Goal: Information Seeking & Learning: Learn about a topic

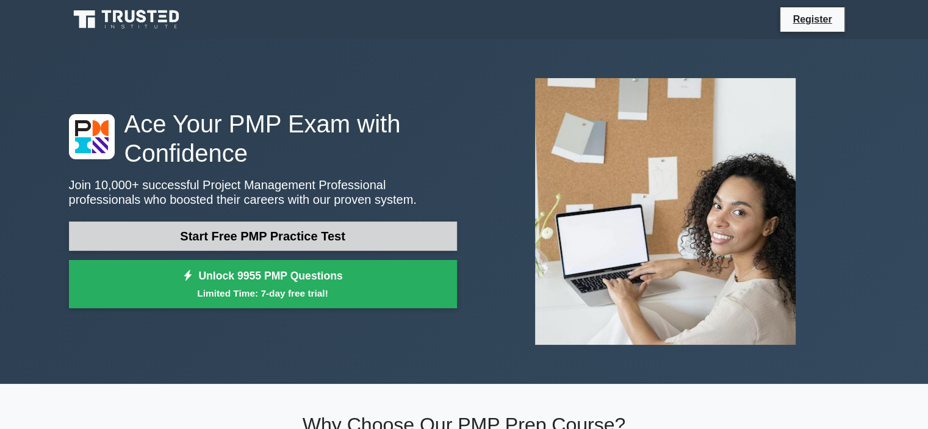
click at [335, 239] on link "Start Free PMP Practice Test" at bounding box center [263, 235] width 388 height 29
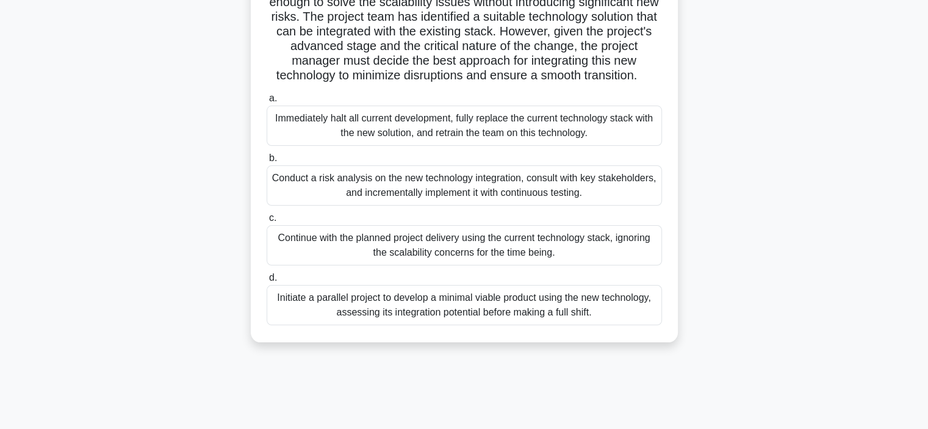
scroll to position [230, 0]
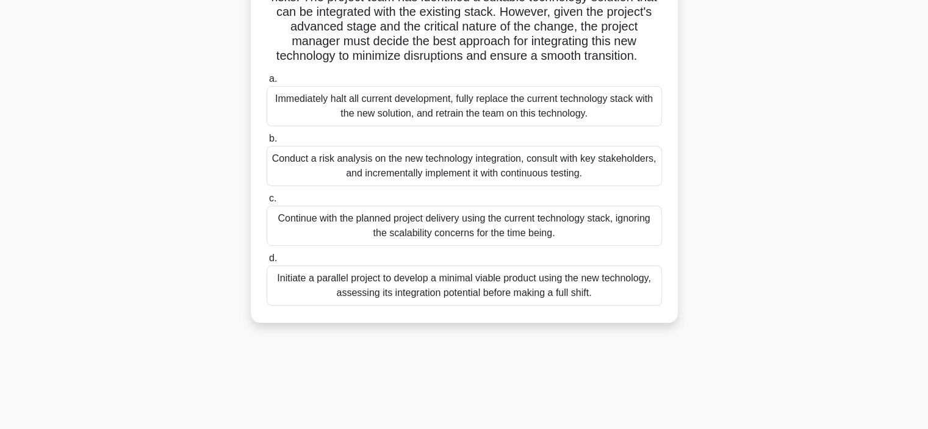
click at [349, 176] on div "Conduct a risk analysis on the new technology integration, consult with key sta…" at bounding box center [464, 166] width 395 height 40
click at [267, 143] on input "b. Conduct a risk analysis on the new technology integration, consult with key …" at bounding box center [267, 139] width 0 height 8
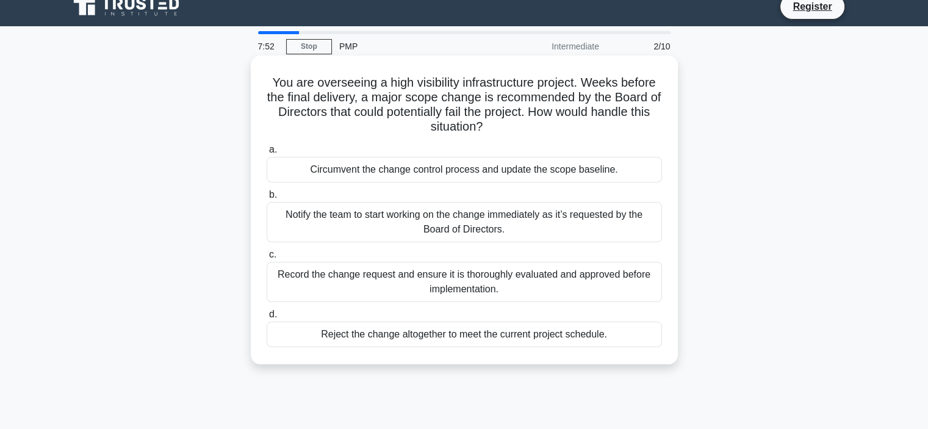
scroll to position [0, 0]
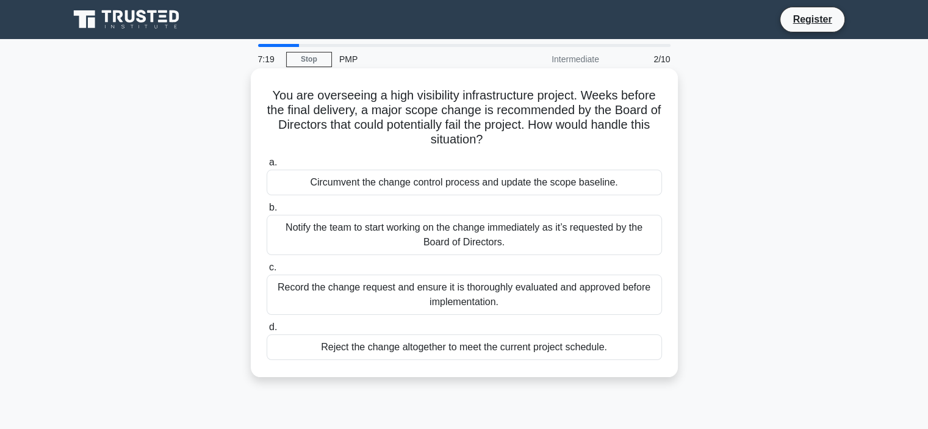
click at [333, 295] on div "Record the change request and ensure it is thoroughly evaluated and approved be…" at bounding box center [464, 295] width 395 height 40
click at [267, 271] on input "c. Record the change request and ensure it is thoroughly evaluated and approved…" at bounding box center [267, 268] width 0 height 8
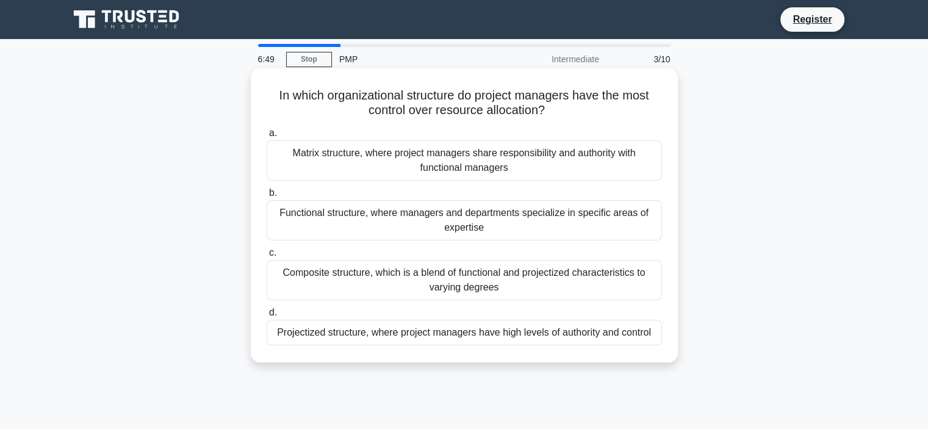
click at [369, 342] on div "Projectized structure, where project managers have high levels of authority and…" at bounding box center [464, 333] width 395 height 26
click at [267, 317] on input "d. Projectized structure, where project managers have high levels of authority …" at bounding box center [267, 313] width 0 height 8
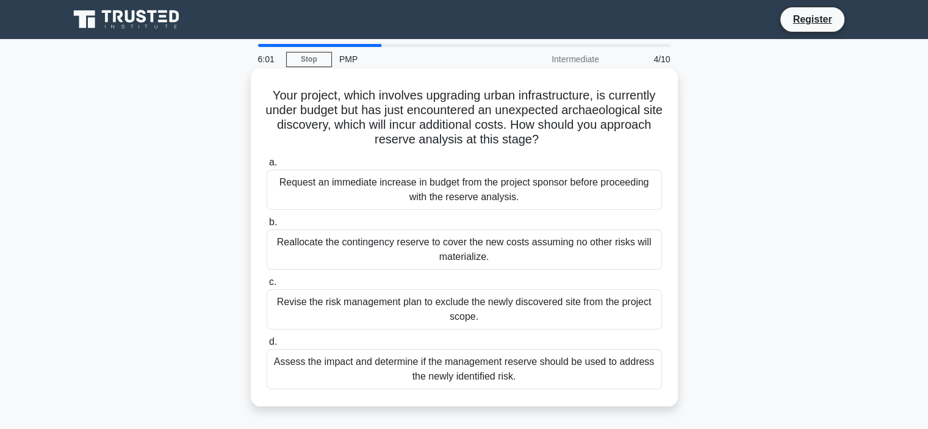
click at [381, 364] on div "Assess the impact and determine if the management reserve should be used to add…" at bounding box center [464, 369] width 395 height 40
click at [267, 346] on input "d. Assess the impact and determine if the management reserve should be used to …" at bounding box center [267, 342] width 0 height 8
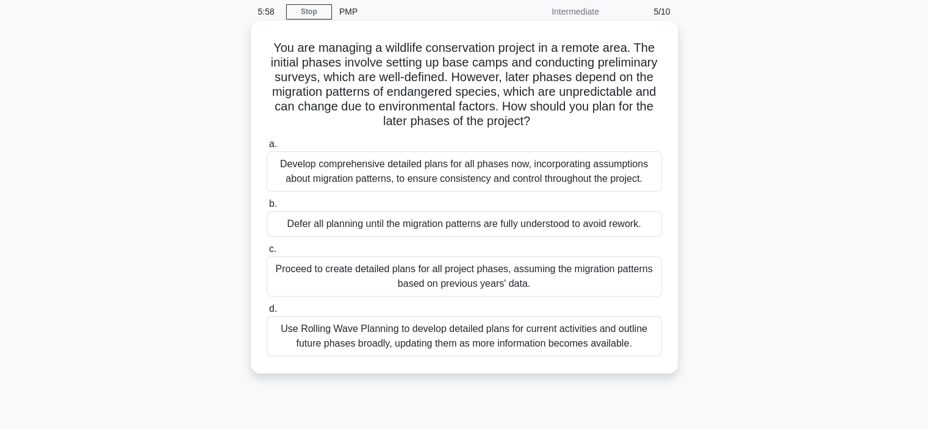
scroll to position [61, 0]
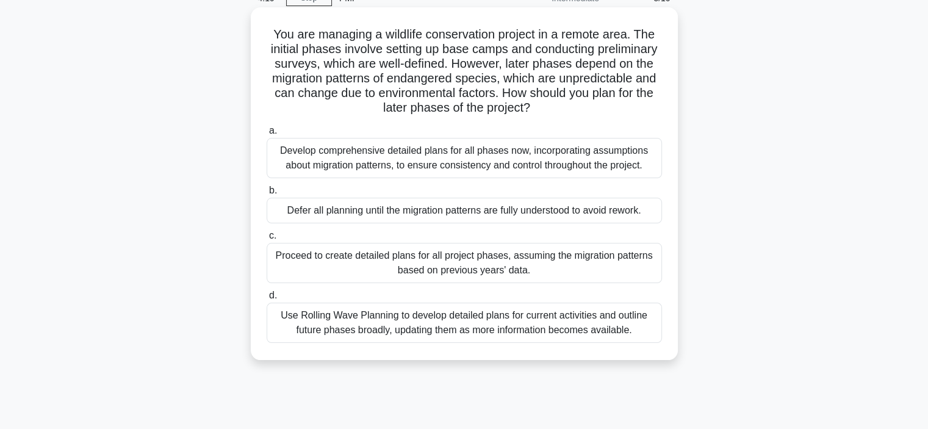
click at [343, 323] on div "Use Rolling Wave Planning to develop detailed plans for current activities and …" at bounding box center [464, 323] width 395 height 40
click at [267, 300] on input "d. Use Rolling Wave Planning to develop detailed plans for current activities a…" at bounding box center [267, 296] width 0 height 8
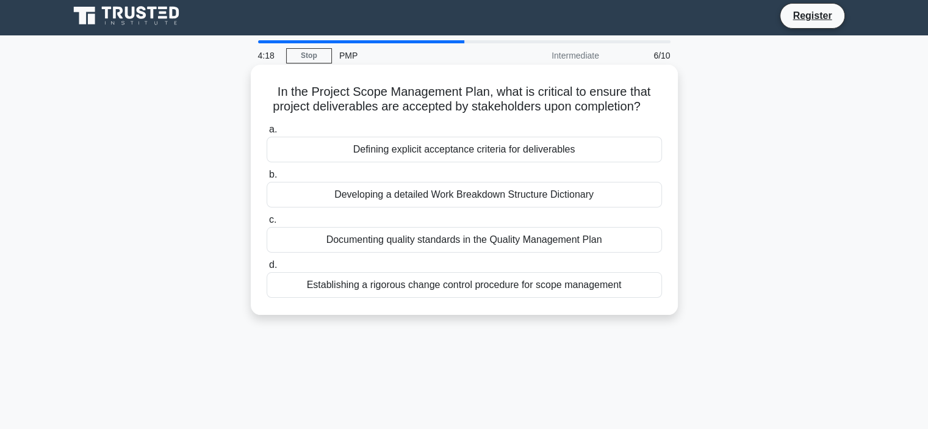
scroll to position [0, 0]
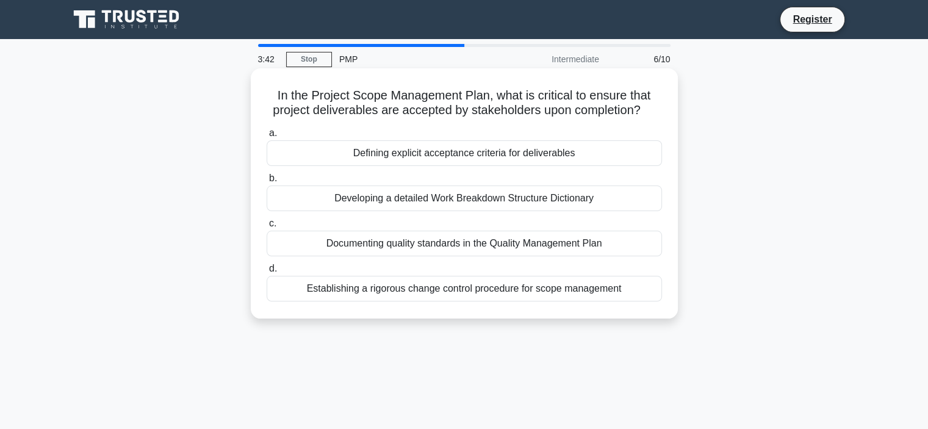
click at [406, 155] on div "Defining explicit acceptance criteria for deliverables" at bounding box center [464, 153] width 395 height 26
click at [267, 137] on input "a. Defining explicit acceptance criteria for deliverables" at bounding box center [267, 133] width 0 height 8
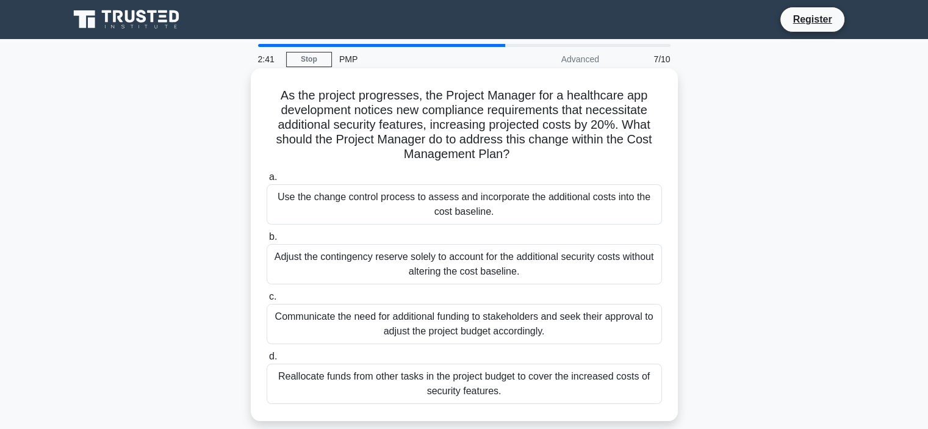
click at [417, 201] on div "Use the change control process to assess and incorporate the additional costs i…" at bounding box center [464, 204] width 395 height 40
click at [267, 181] on input "a. Use the change control process to assess and incorporate the additional cost…" at bounding box center [267, 177] width 0 height 8
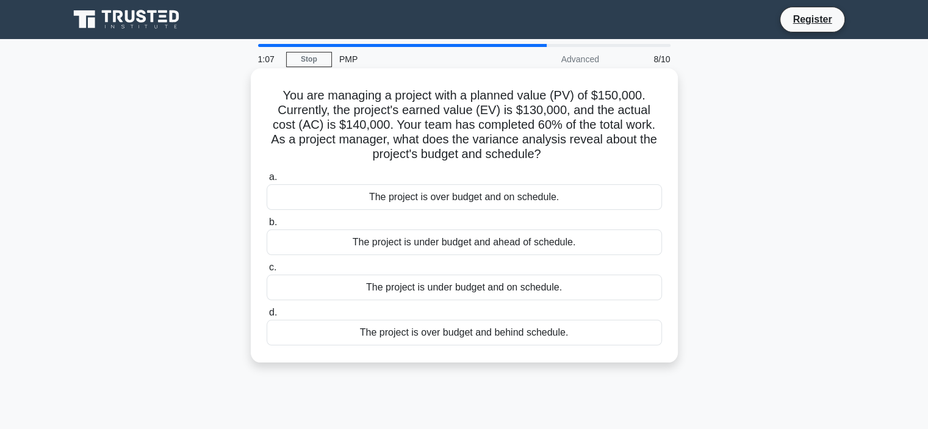
click at [469, 337] on div "The project is over budget and behind schedule." at bounding box center [464, 333] width 395 height 26
click at [267, 317] on input "d. The project is over budget and behind schedule." at bounding box center [267, 313] width 0 height 8
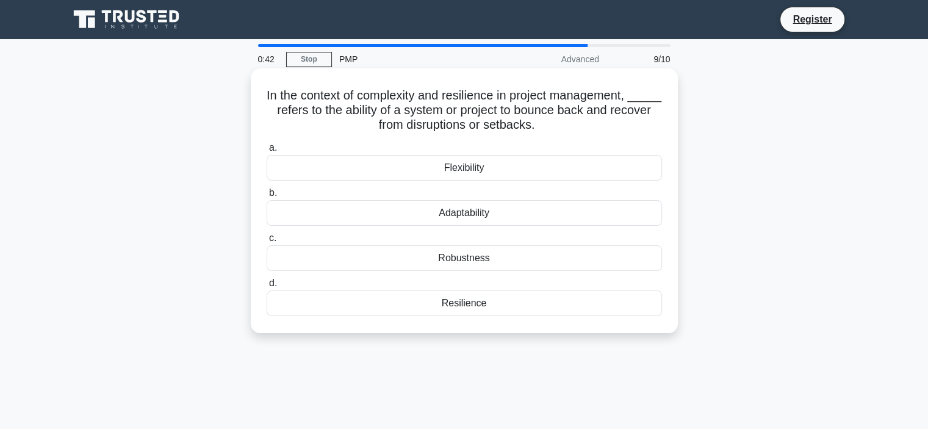
click at [393, 208] on div "Adaptability" at bounding box center [464, 213] width 395 height 26
click at [267, 197] on input "b. Adaptability" at bounding box center [267, 193] width 0 height 8
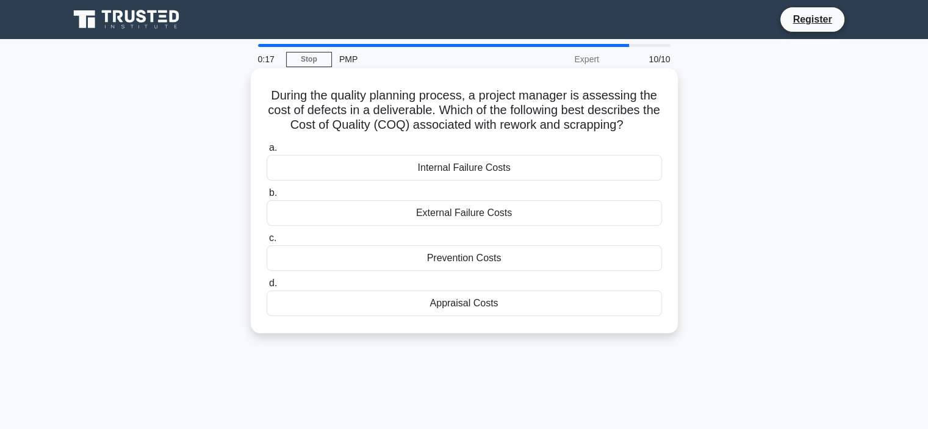
click at [472, 173] on div "Internal Failure Costs" at bounding box center [464, 168] width 395 height 26
click at [267, 152] on input "a. Internal Failure Costs" at bounding box center [267, 148] width 0 height 8
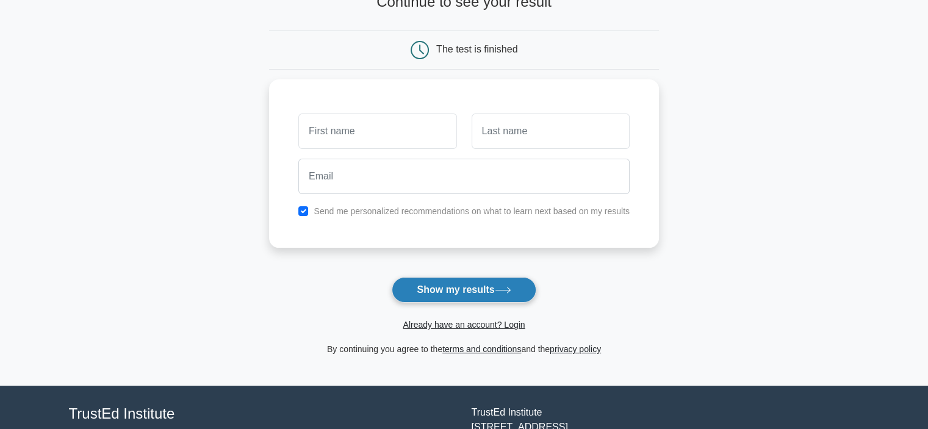
scroll to position [122, 0]
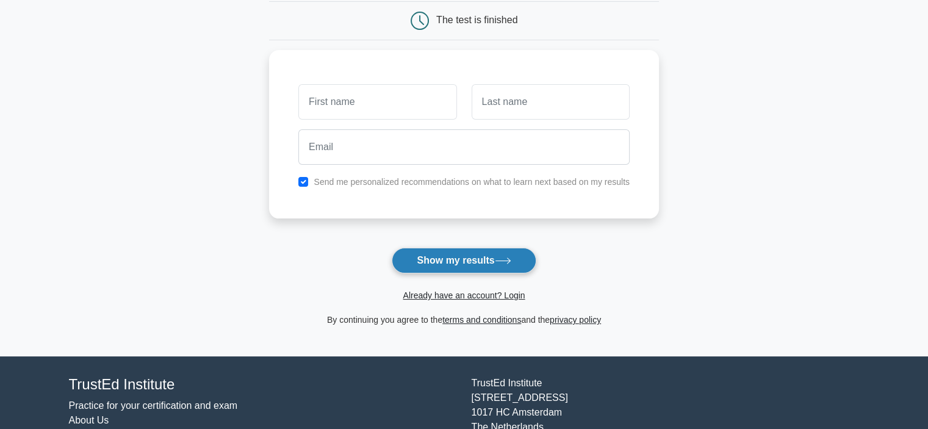
click at [450, 267] on button "Show my results" at bounding box center [464, 261] width 144 height 26
click at [257, 130] on main "Wait, there is more! Continue to see your result The test is finished and the" at bounding box center [464, 136] width 928 height 439
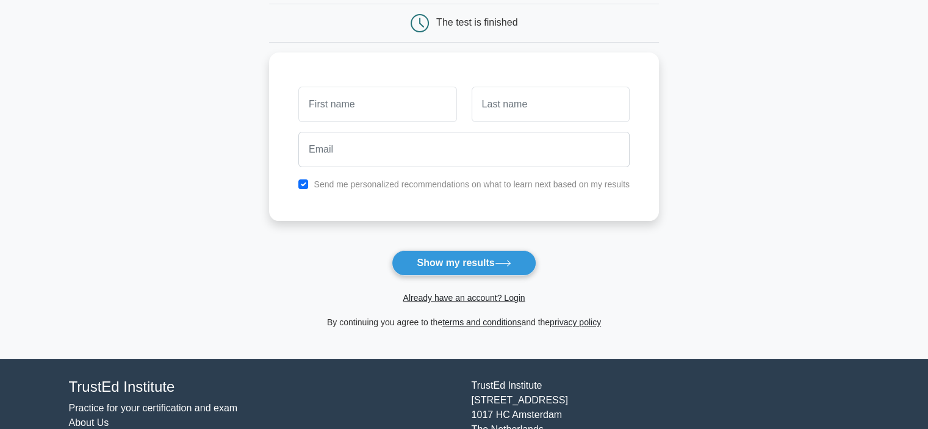
scroll to position [183, 0]
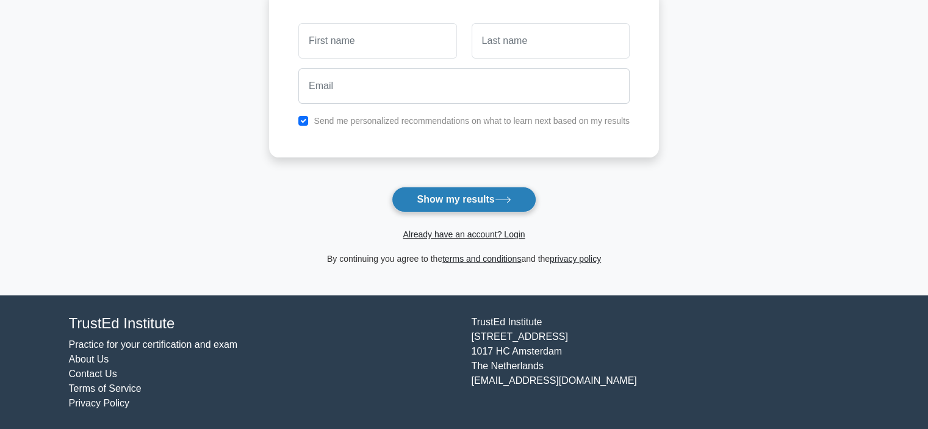
click at [484, 203] on button "Show my results" at bounding box center [464, 200] width 144 height 26
click at [206, 87] on main "Wait, there is more! Continue to see your result The test is finished and the" at bounding box center [464, 75] width 928 height 439
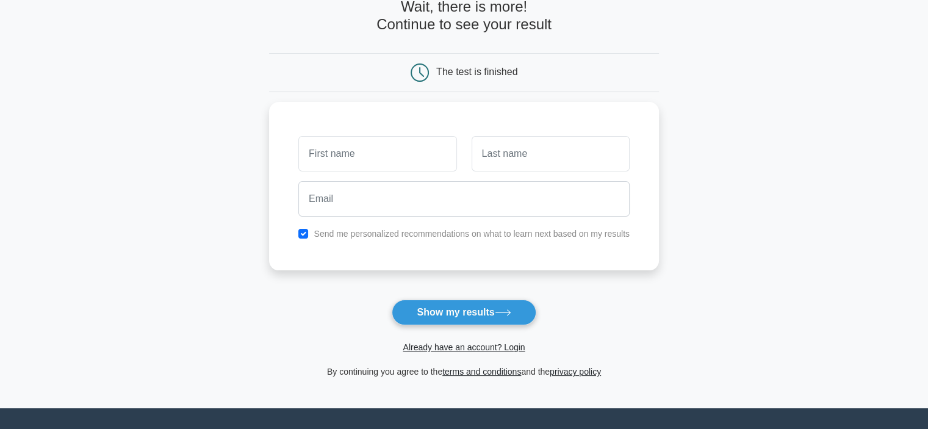
scroll to position [0, 0]
